Goal: Task Accomplishment & Management: Manage account settings

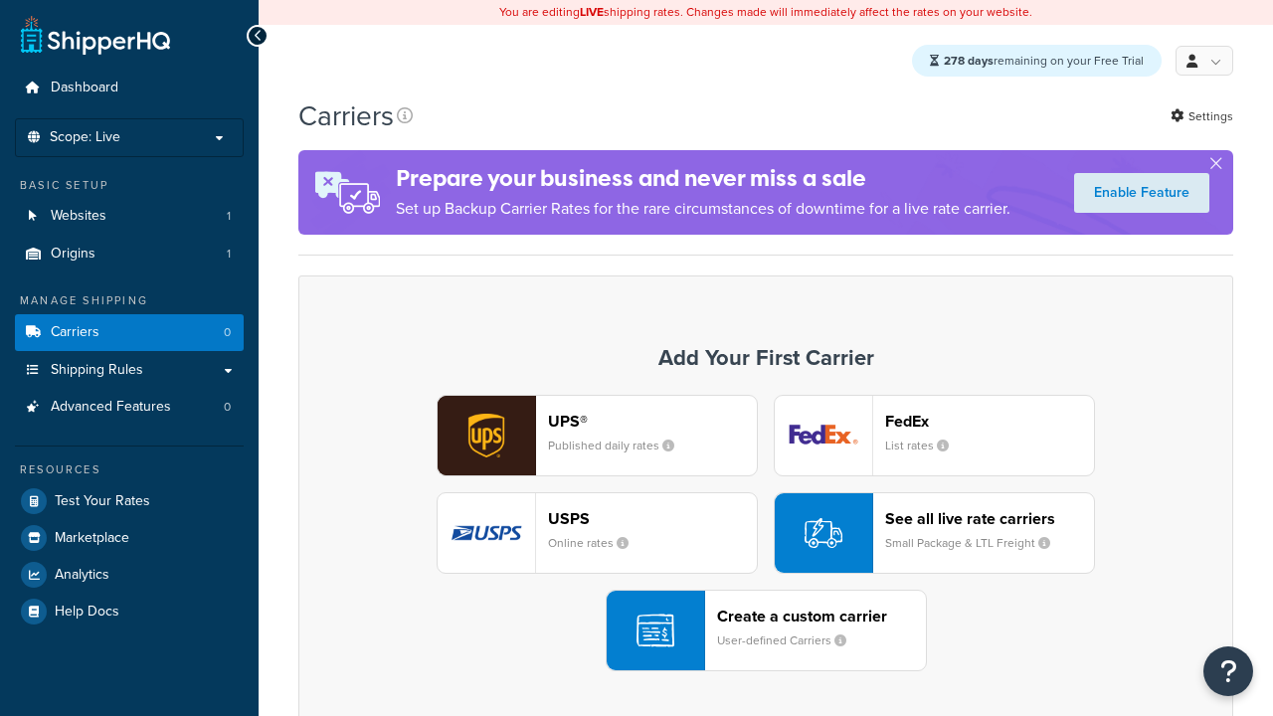
click at [766, 534] on div "UPS® Published daily rates FedEx List rates USPS Online rates See all live rate…" at bounding box center [765, 533] width 893 height 277
click at [766, 632] on div "Create a custom carrier User-defined Carriers" at bounding box center [821, 631] width 209 height 48
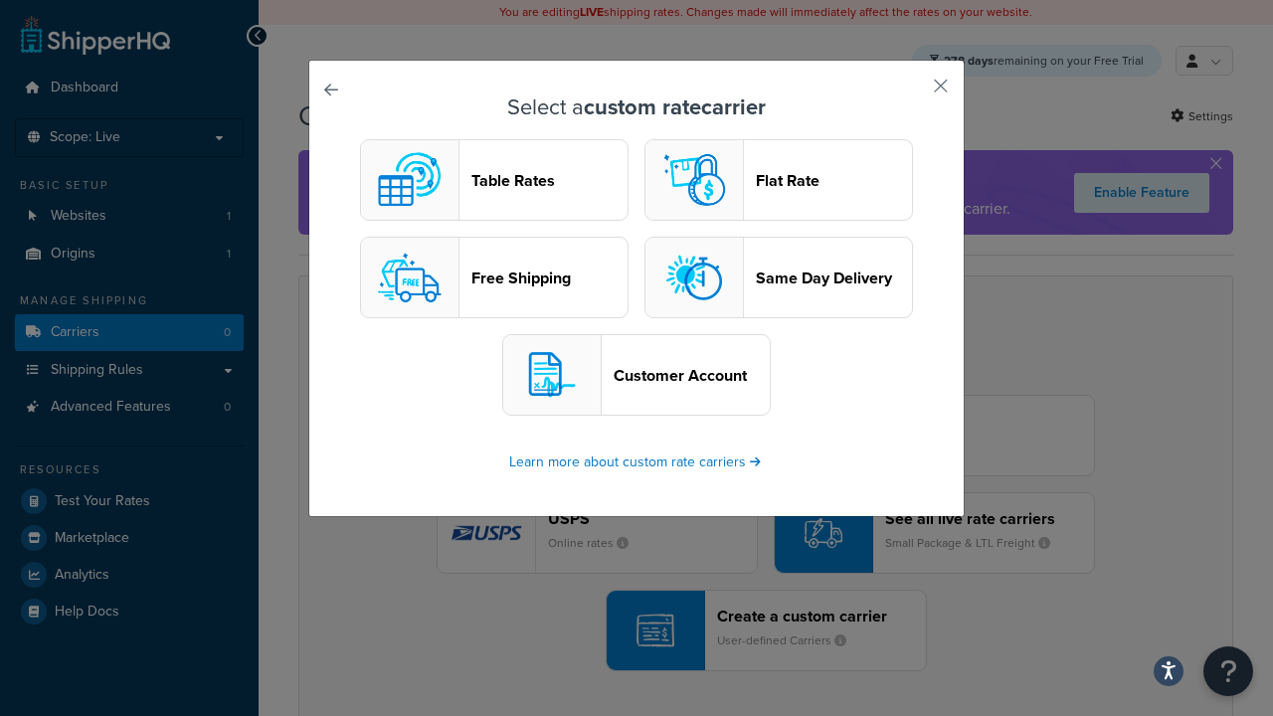
click at [494, 181] on header "Table Rates" at bounding box center [549, 180] width 156 height 19
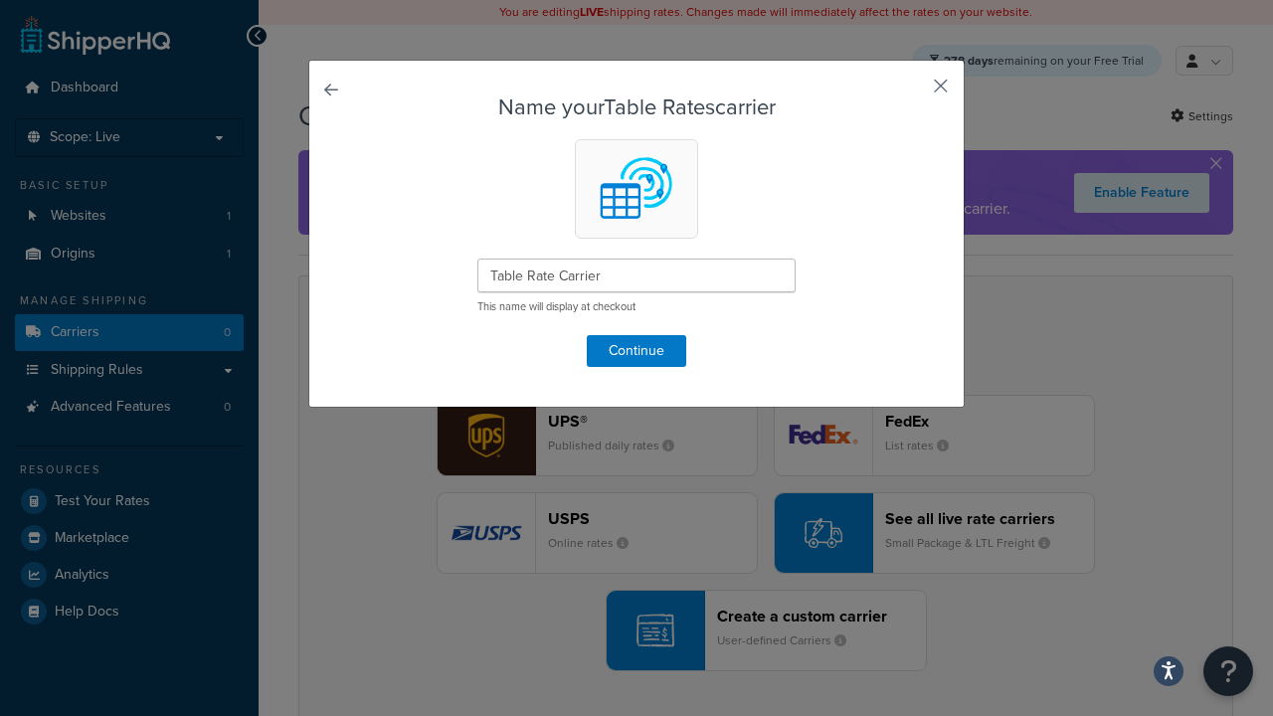
click at [911, 92] on button "button" at bounding box center [911, 93] width 5 height 5
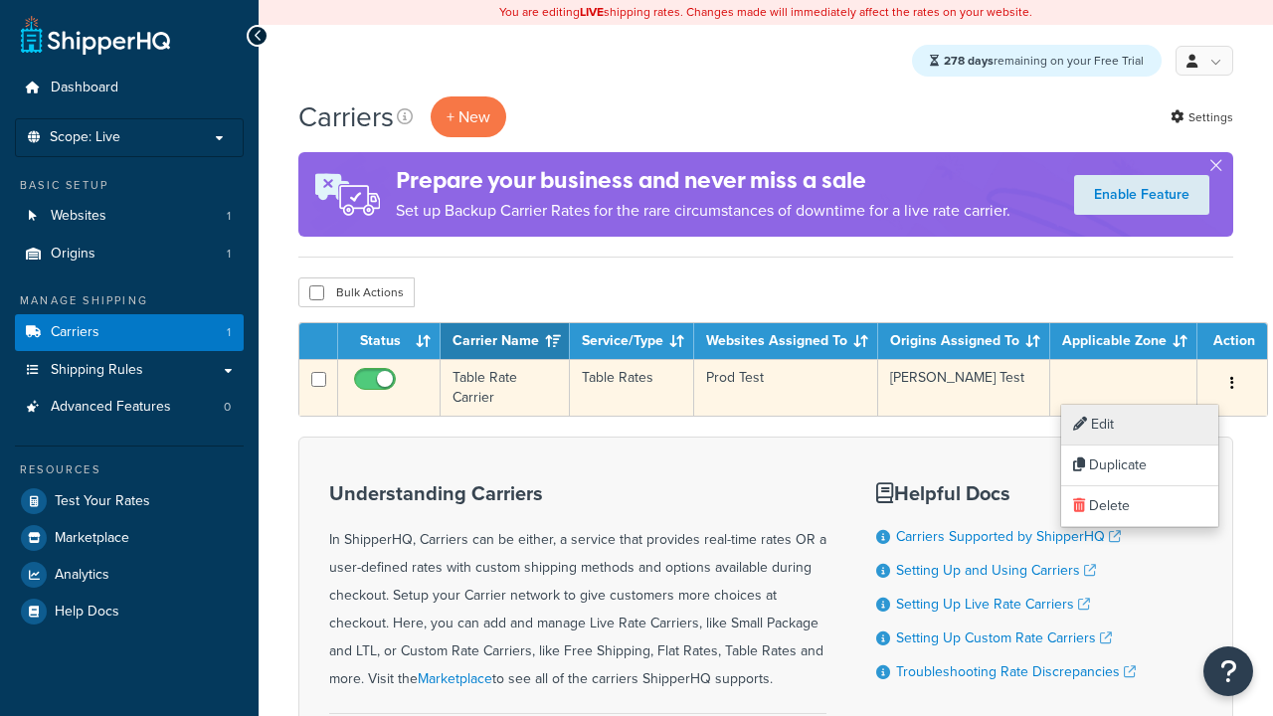
click at [1140, 425] on link "Edit" at bounding box center [1139, 425] width 157 height 41
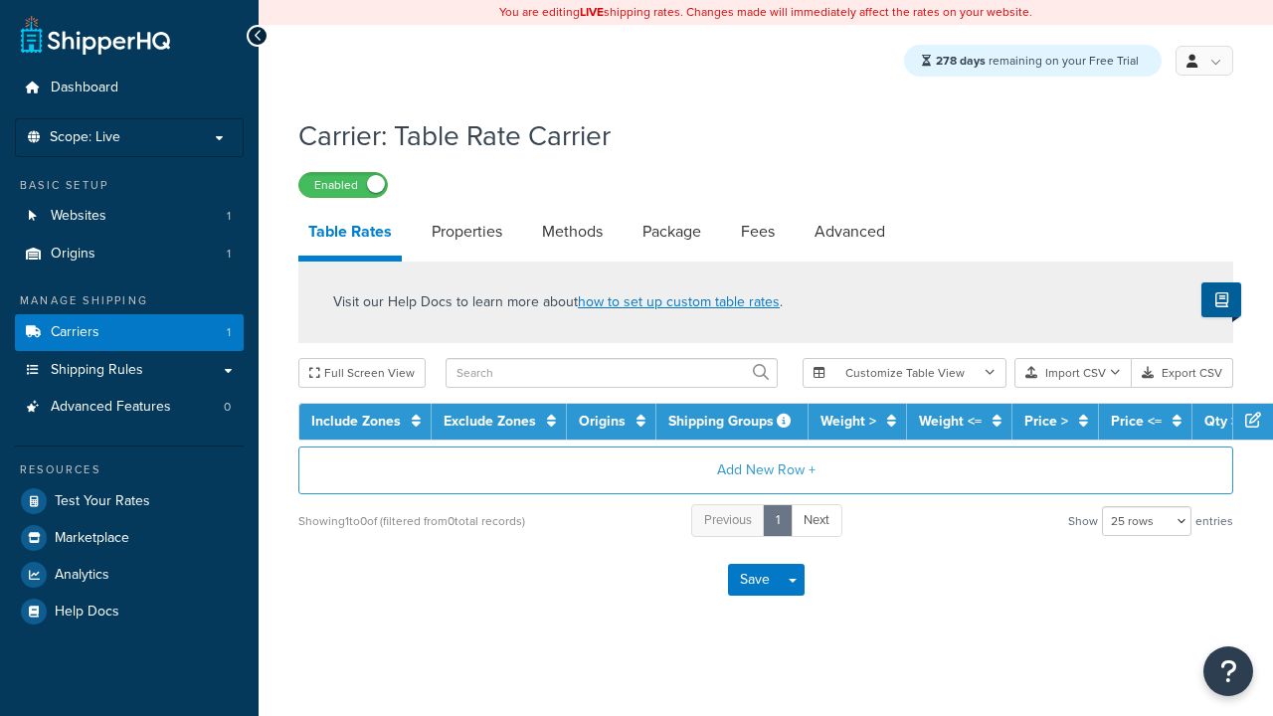
select select "25"
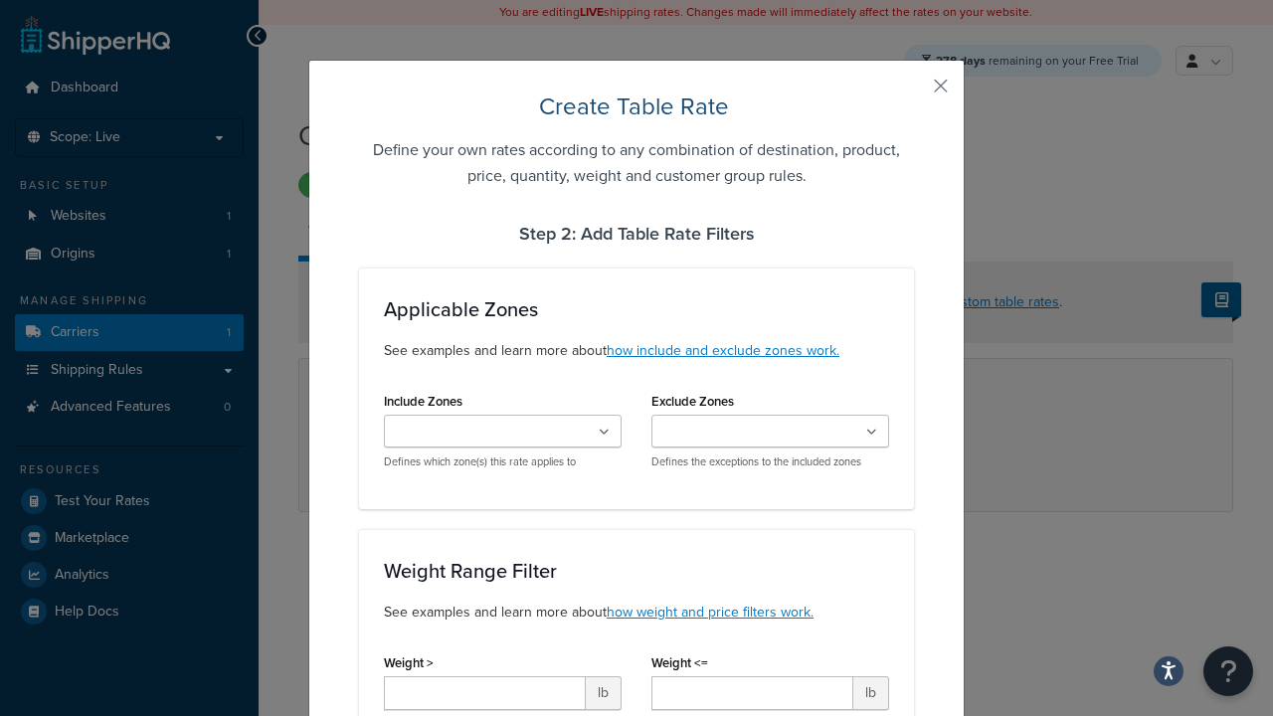
scroll to position [1283, 0]
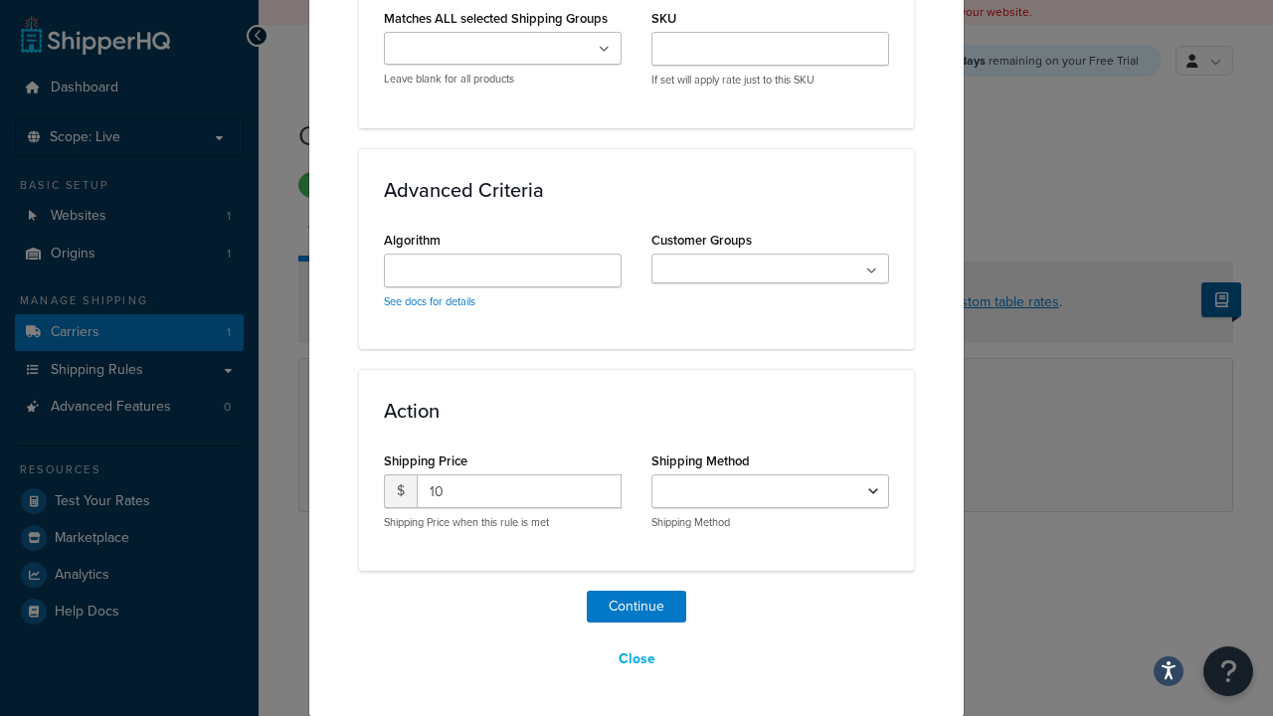
select select "25"
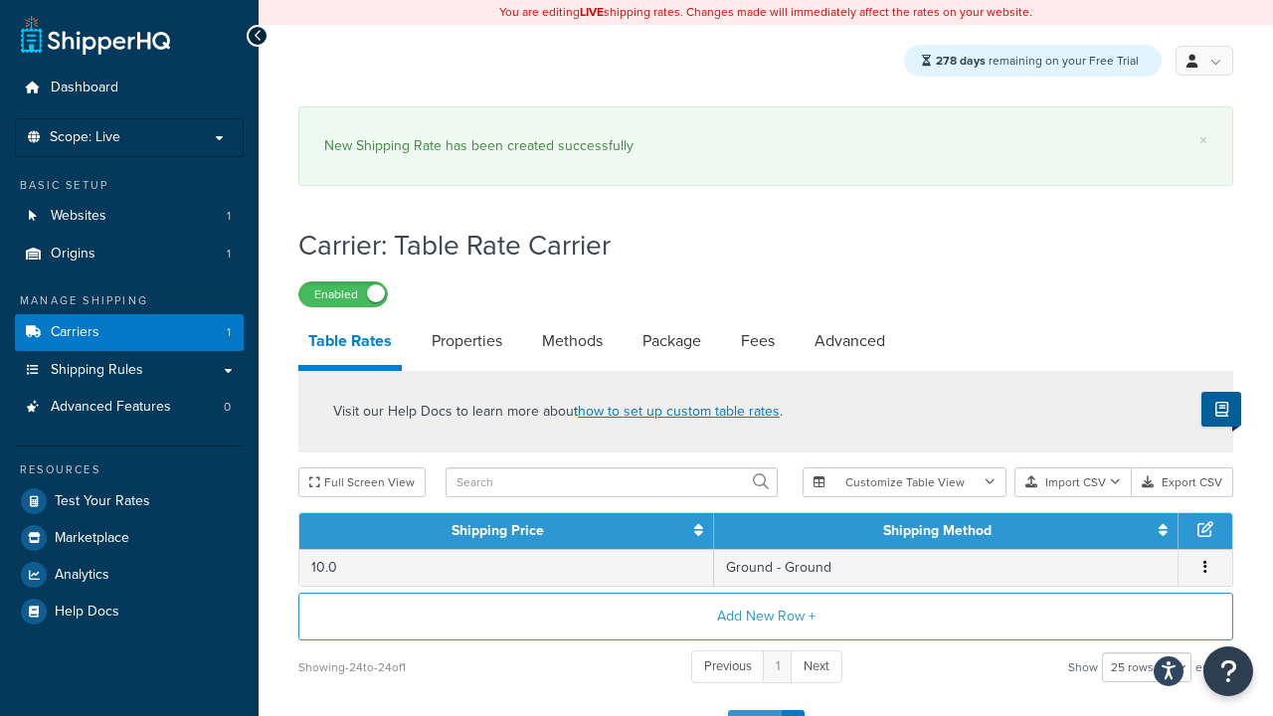
click at [754, 710] on button "Save" at bounding box center [755, 726] width 54 height 32
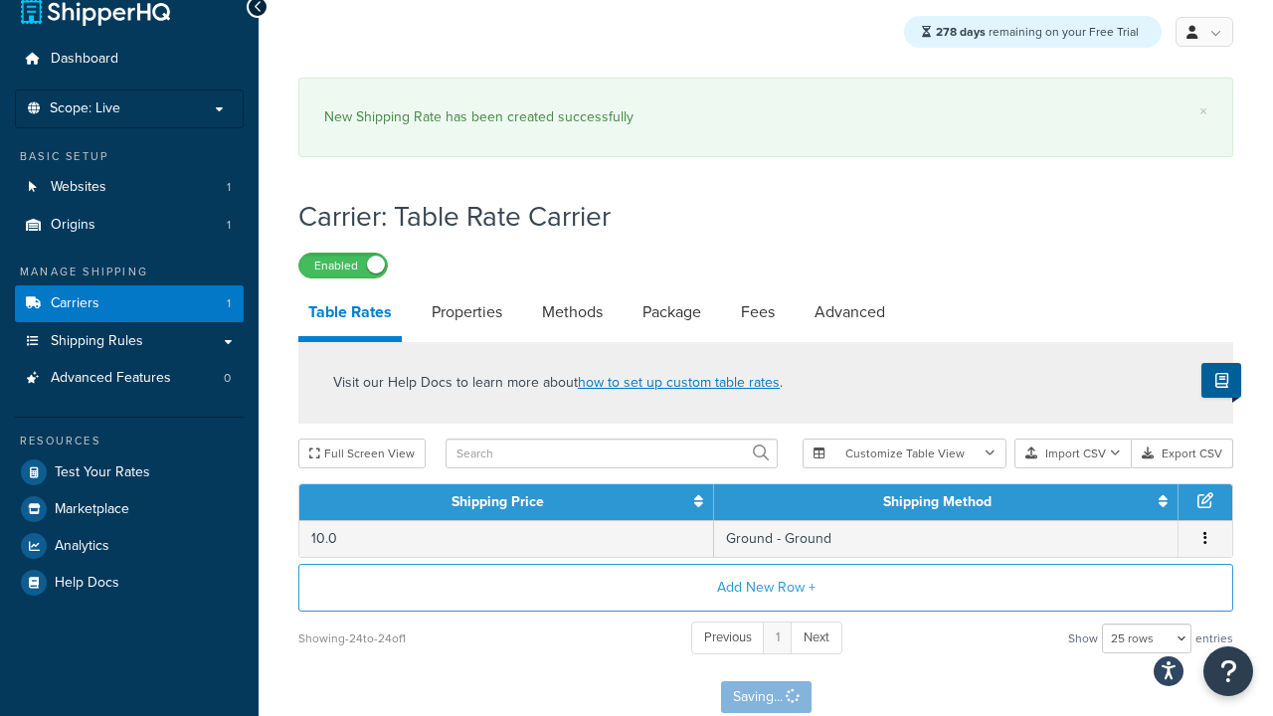
scroll to position [0, 0]
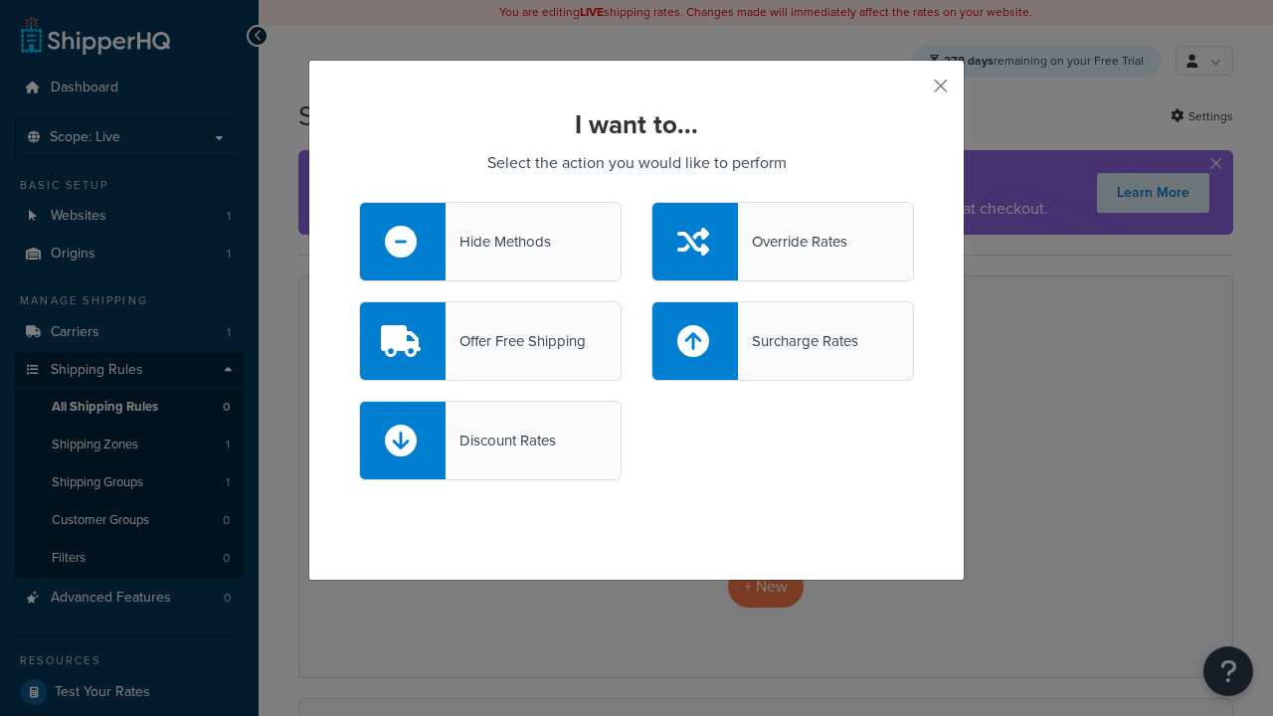
click at [783, 242] on div "Override Rates" at bounding box center [792, 242] width 109 height 28
click at [0, 0] on input "Override Rates" at bounding box center [0, 0] width 0 height 0
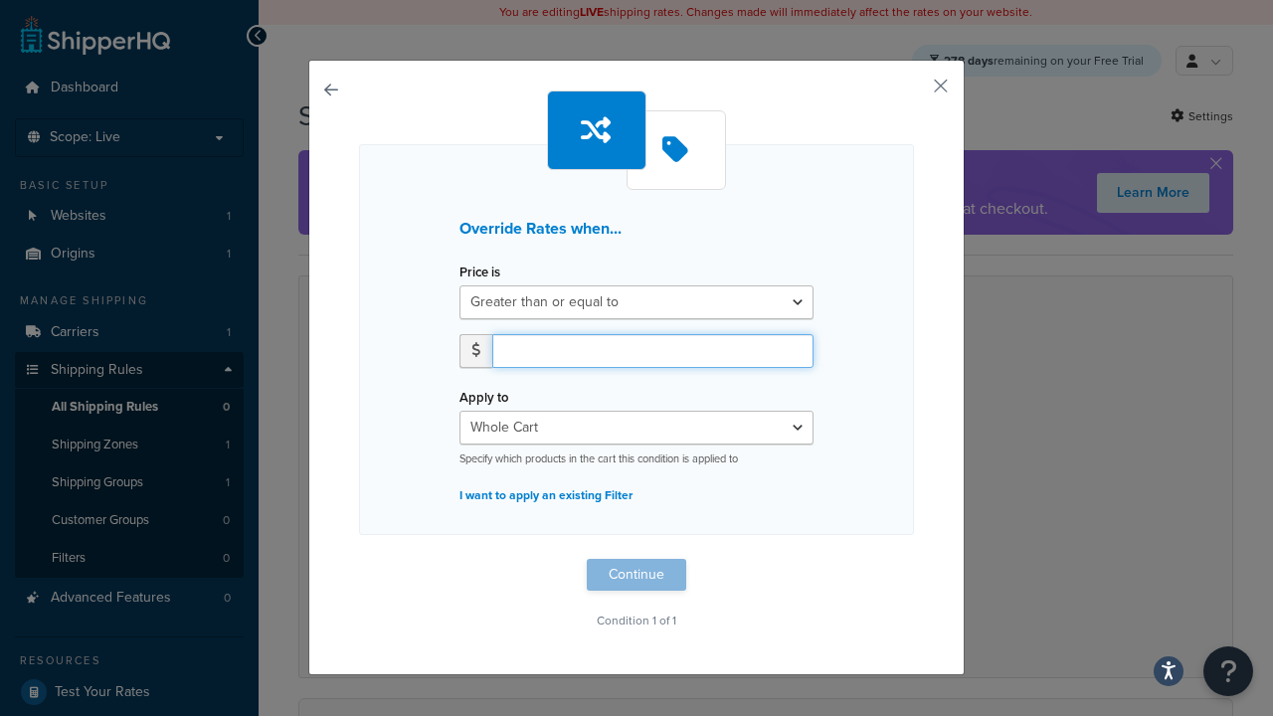
click at [652, 350] on input "number" at bounding box center [652, 351] width 321 height 34
type input "100"
click at [637, 574] on button "Continue" at bounding box center [636, 575] width 99 height 32
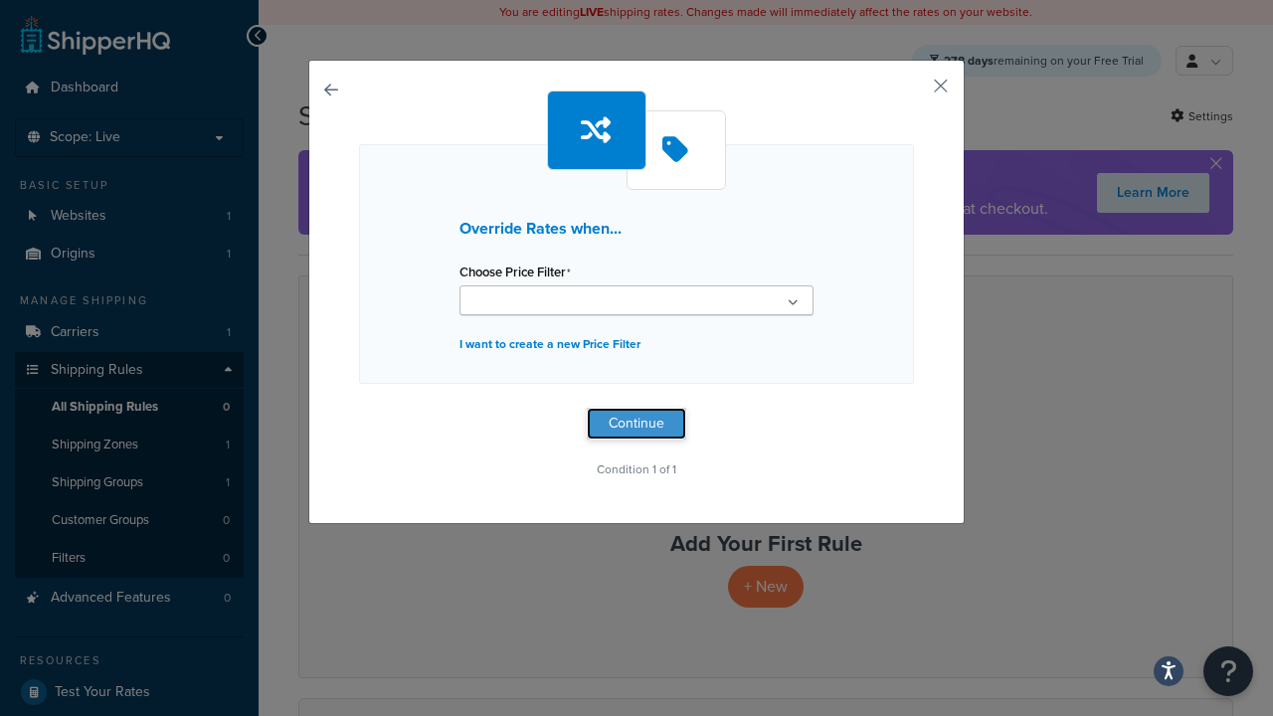
click at [637, 424] on button "Continue" at bounding box center [636, 424] width 99 height 32
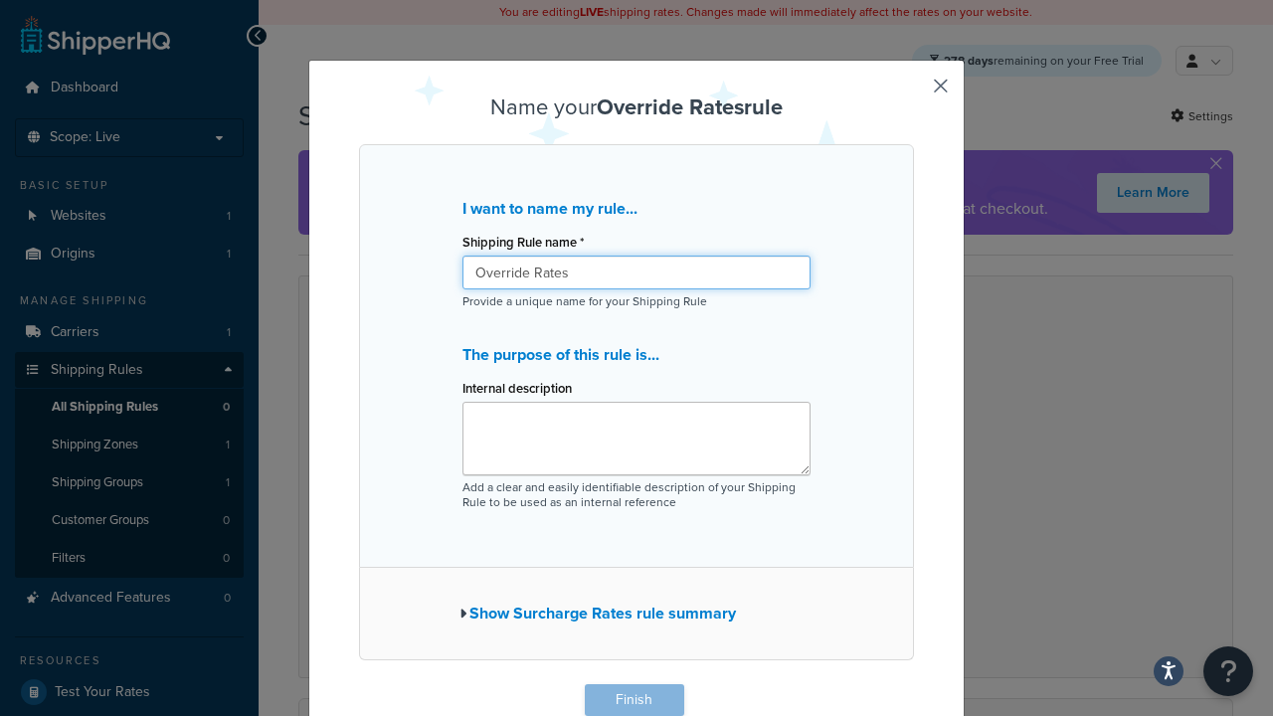
type input "Override Rates"
click at [634, 700] on button "Finish" at bounding box center [634, 700] width 99 height 32
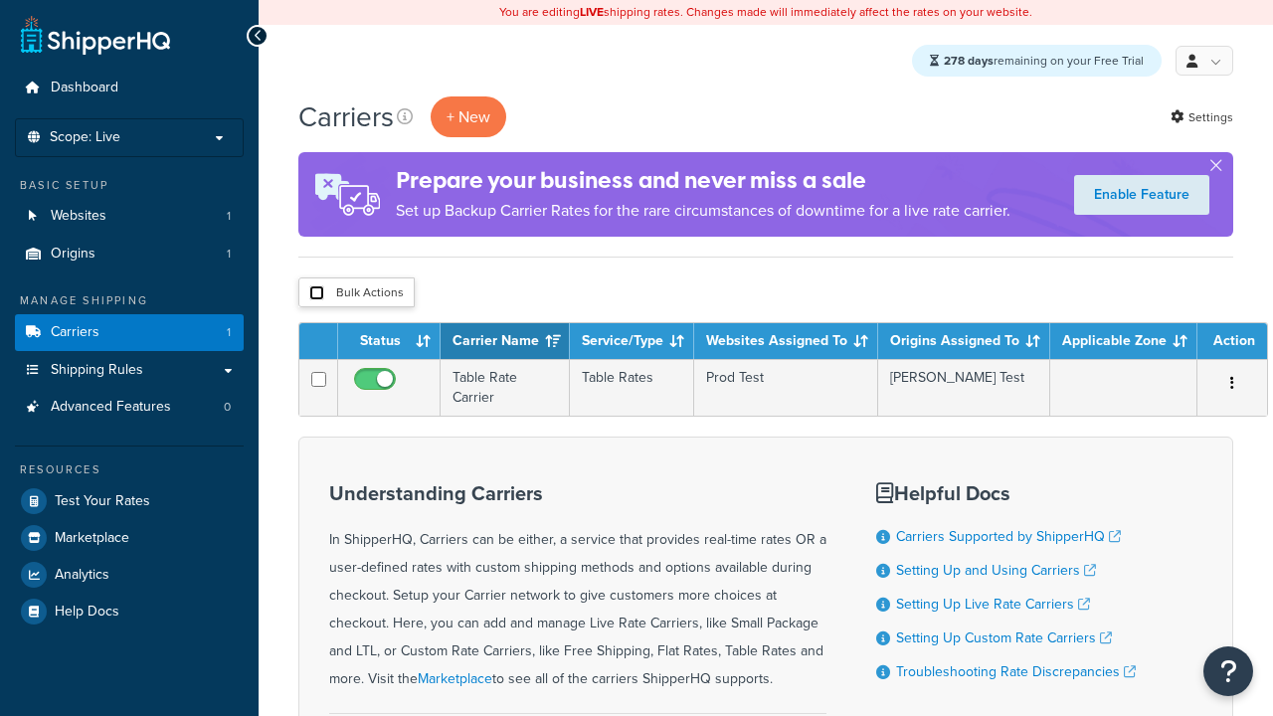
click at [316, 294] on input "checkbox" at bounding box center [316, 292] width 15 height 15
checkbox input "true"
click at [0, 0] on button "Delete" at bounding box center [0, 0] width 0 height 0
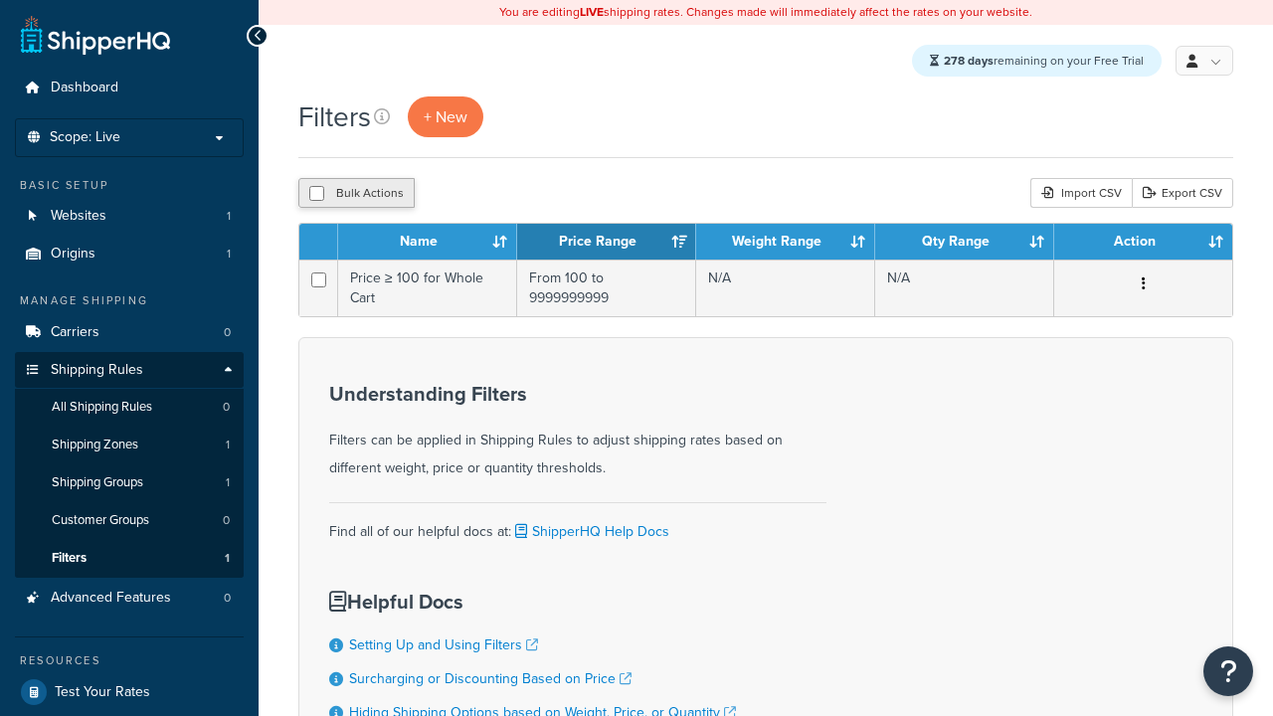
click at [355, 195] on button "Bulk Actions" at bounding box center [356, 193] width 116 height 30
checkbox input "true"
click at [0, 0] on button "Delete" at bounding box center [0, 0] width 0 height 0
